Goal: Find specific page/section: Find specific page/section

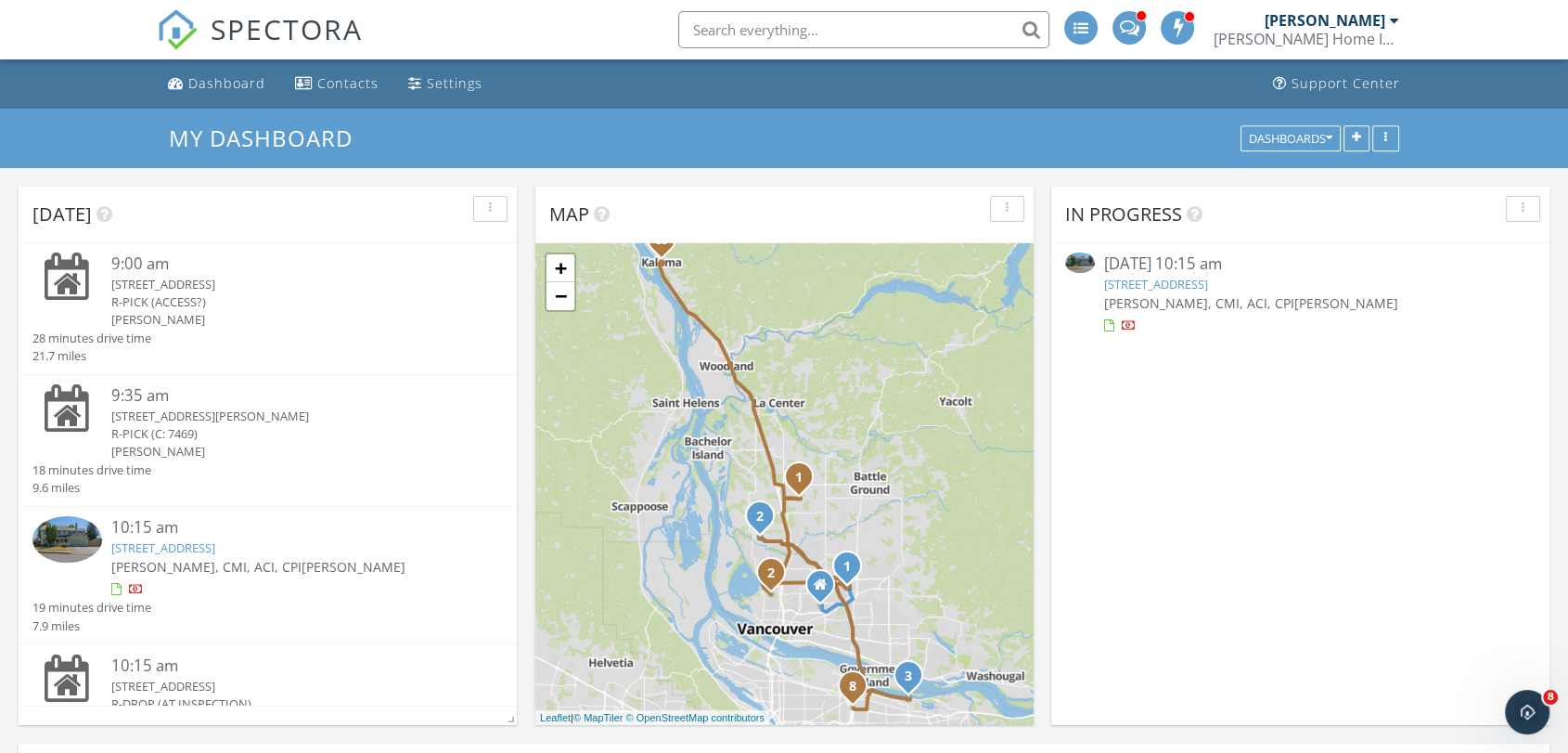
click at [1179, 282] on link "10301 NE 71st St, Vancouver, WA 98662" at bounding box center [1156, 283] width 104 height 16
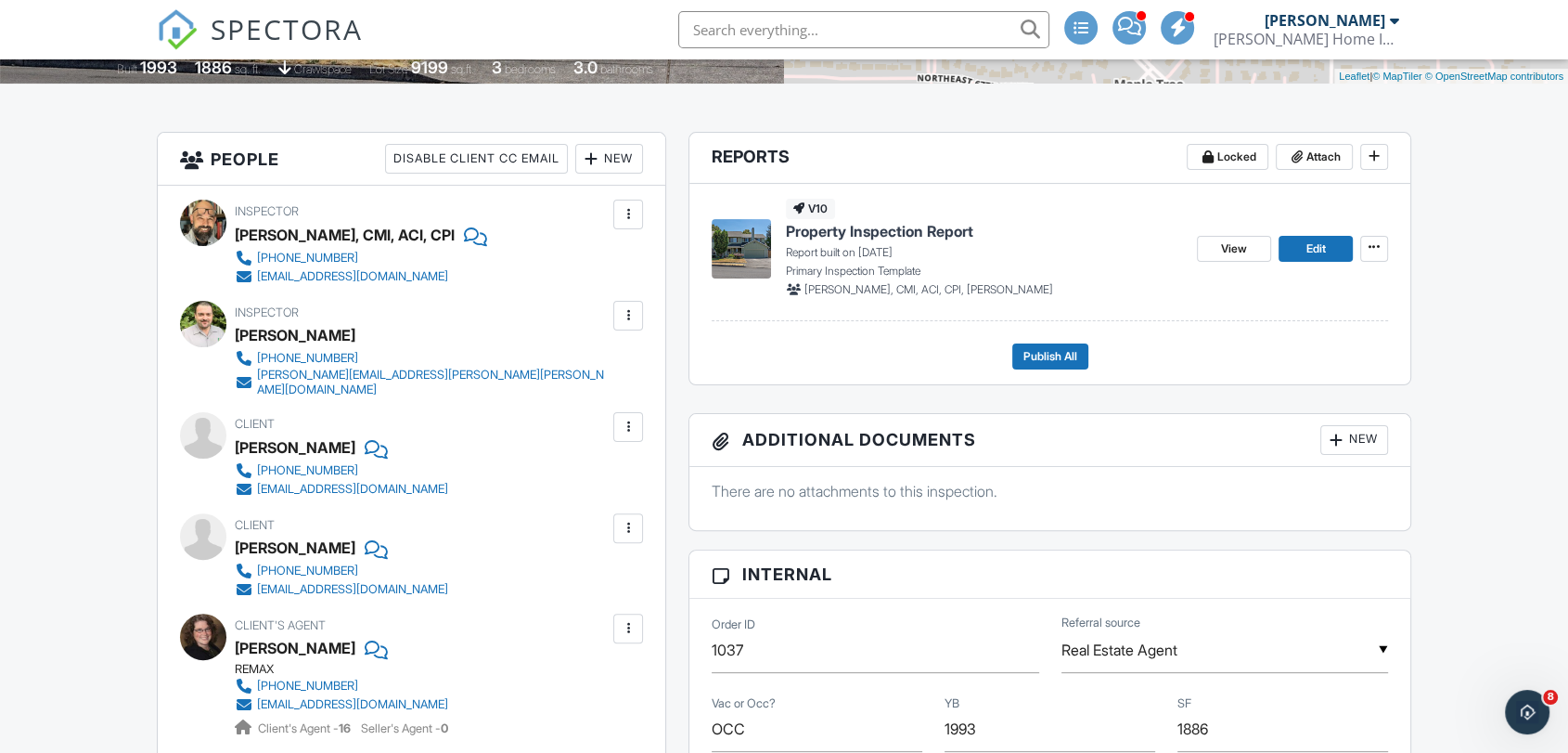
scroll to position [206, 0]
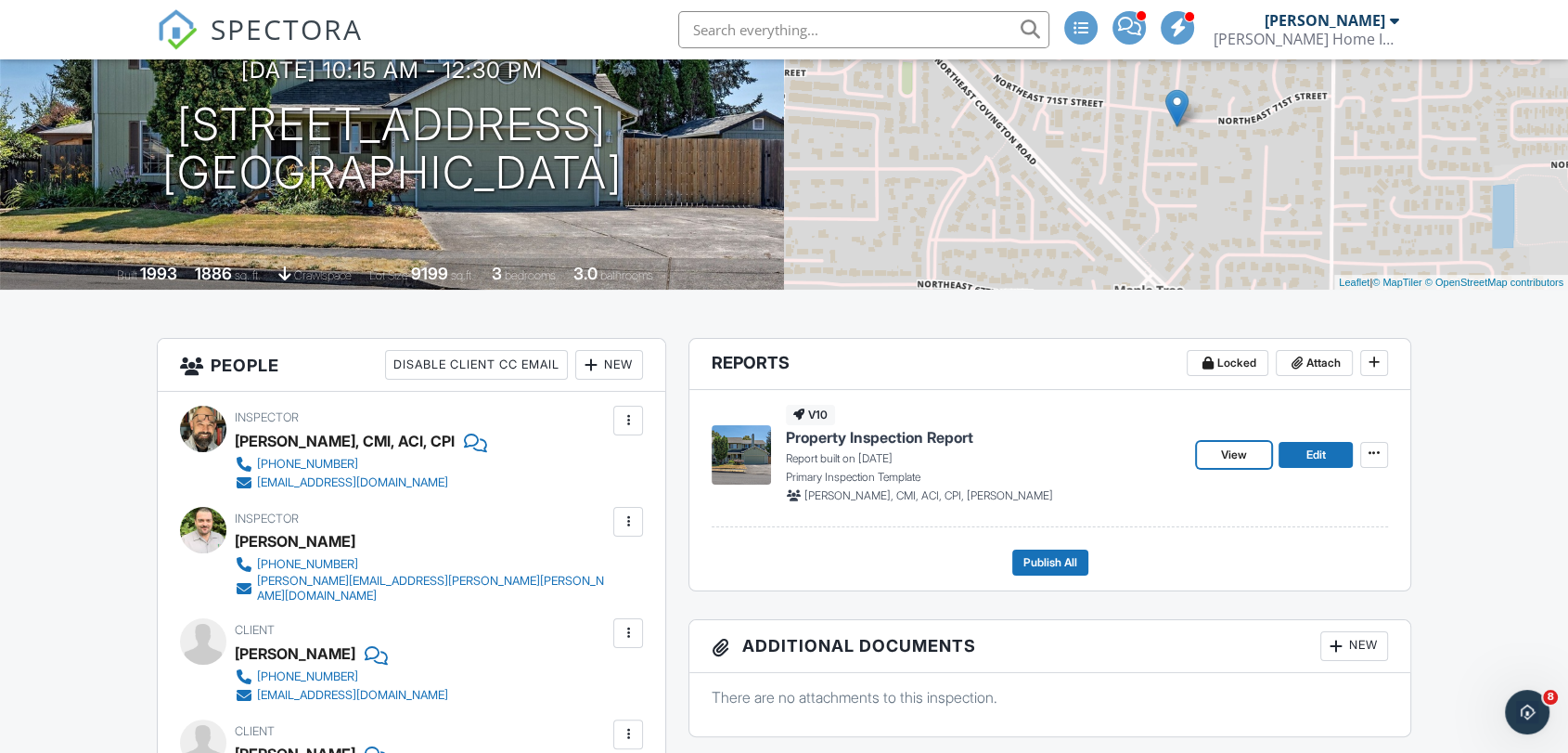
click at [1242, 460] on span "View" at bounding box center [1234, 454] width 26 height 18
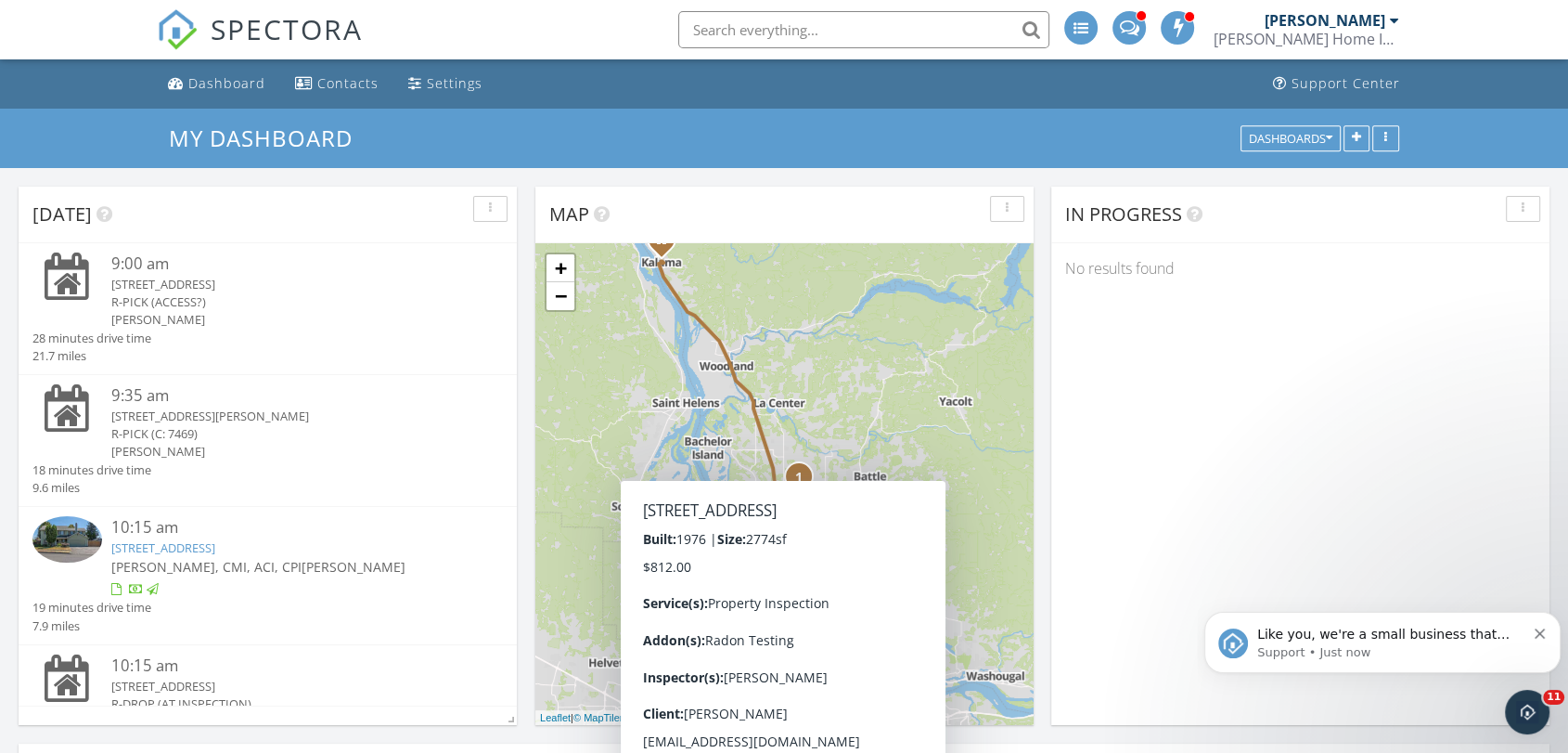
scroll to position [206, 0]
